Goal: Task Accomplishment & Management: Complete application form

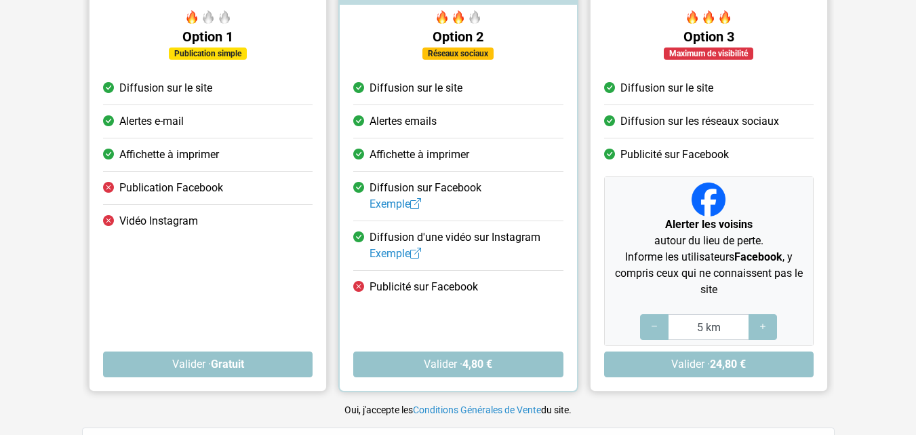
scroll to position [235, 0]
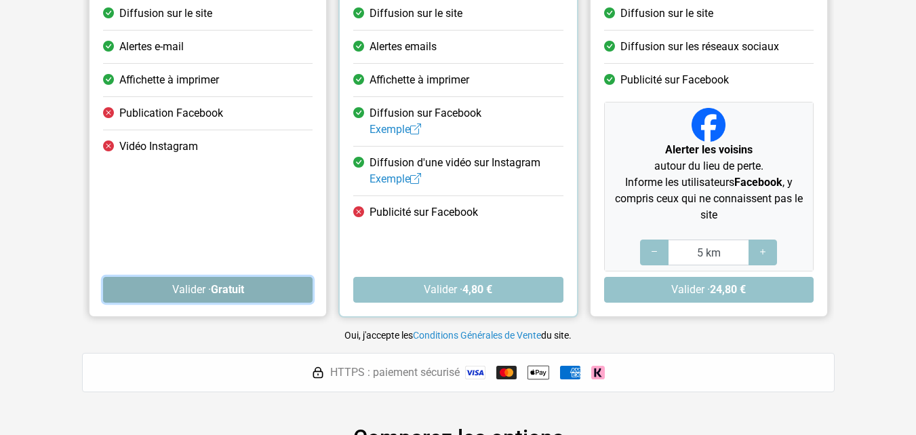
click at [205, 288] on button "Valider · Gratuit" at bounding box center [208, 290] width 210 height 26
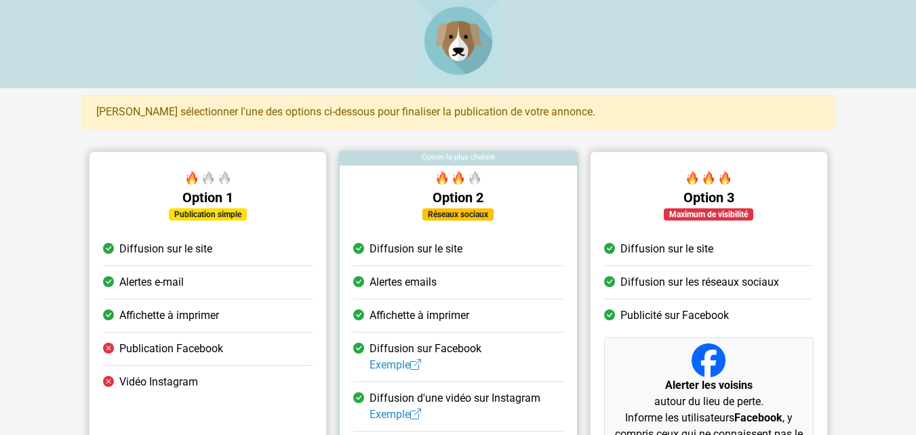
click at [462, 36] on img at bounding box center [458, 40] width 81 height 81
